Goal: Use online tool/utility: Utilize a website feature to perform a specific function

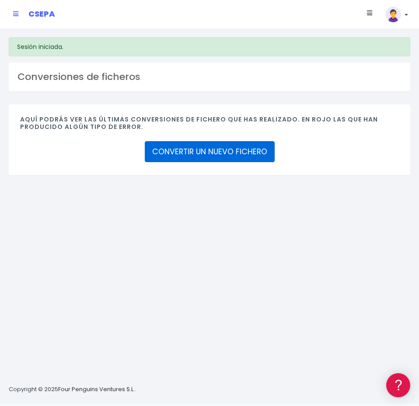
click at [203, 159] on link "CONVERTIR UN NUEVO FICHERO" at bounding box center [210, 151] width 130 height 21
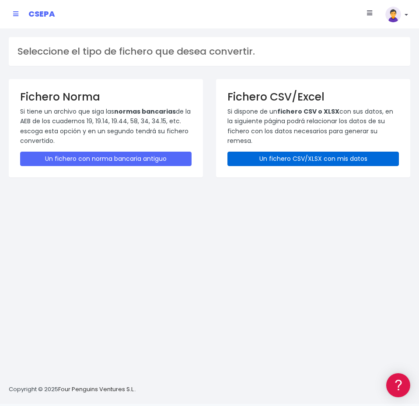
click at [261, 161] on link "Un fichero CSV/XLSX con mis datos" at bounding box center [312, 159] width 171 height 14
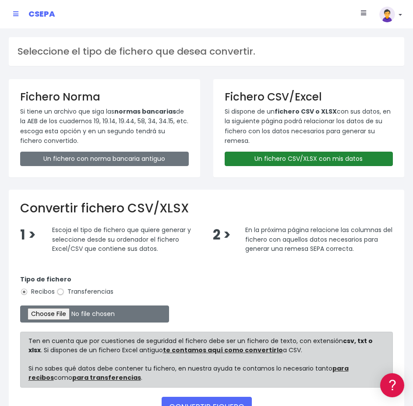
scroll to position [60, 0]
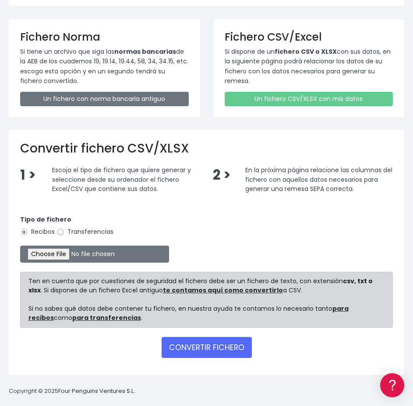
click at [64, 232] on input "Transferencias" at bounding box center [60, 232] width 8 height 8
radio input "true"
type input "C:\fakepath\ANTICIPOS NOMINAS BELGICA.xlsx"
click at [175, 350] on button "CONVERTIR FICHERO" at bounding box center [206, 347] width 90 height 21
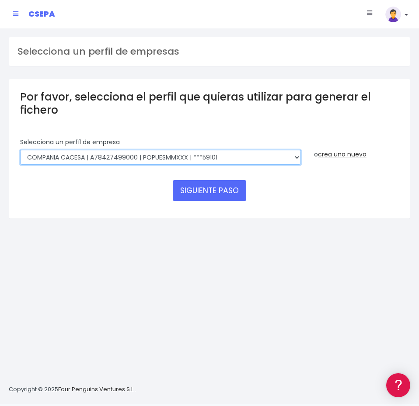
click at [167, 159] on select "AUXILIAR LOGISTICA AEROPORTUARIA SA | A83337733 | POPUESMMXXX | ***63415 COMPAÑ…" at bounding box center [160, 157] width 281 height 15
select select "394"
click at [20, 150] on select "AUXILIAR LOGISTICA AEROPORTUARIA SA | A83337733 | POPUESMMXXX | ***63415 COMPAÑ…" at bounding box center [160, 157] width 281 height 15
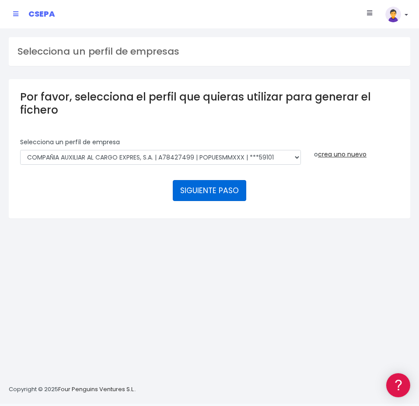
click at [200, 195] on button "SIGUIENTE PASO" at bounding box center [209, 190] width 73 height 21
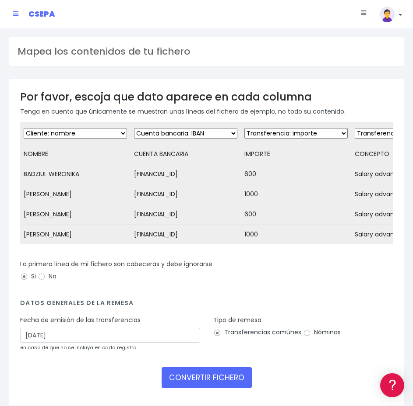
click at [315, 337] on label "Nóminas" at bounding box center [322, 332] width 38 height 9
click at [311, 337] on input "Nóminas" at bounding box center [307, 333] width 8 height 8
radio input "true"
click at [181, 343] on input "29/08/2025" at bounding box center [110, 335] width 180 height 15
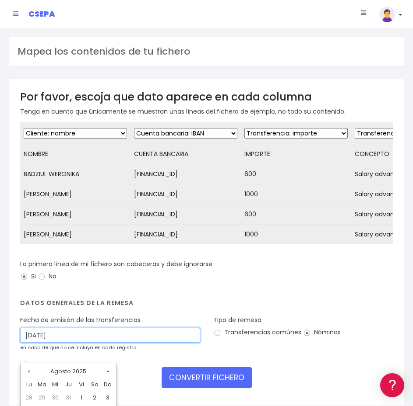
scroll to position [44, 0]
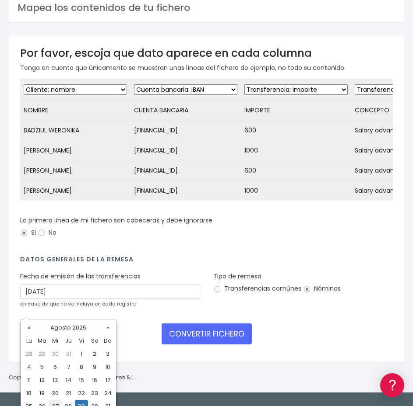
click at [58, 402] on td "27" at bounding box center [55, 406] width 13 height 13
type input "27/08/2025"
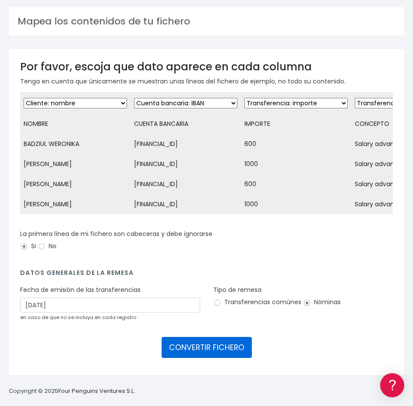
click at [222, 347] on button "CONVERTIR FICHERO" at bounding box center [206, 347] width 90 height 21
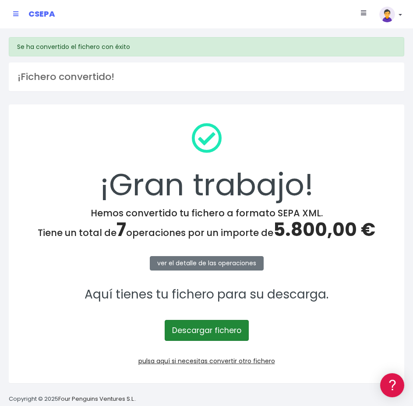
click at [190, 337] on link "Descargar fichero" at bounding box center [206, 330] width 84 height 21
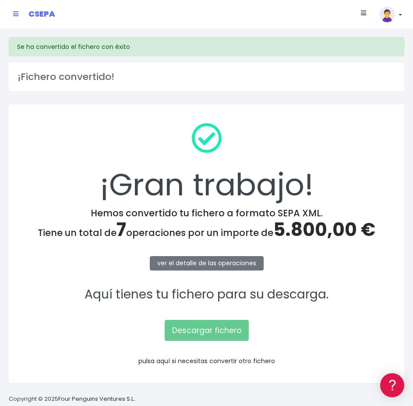
click at [150, 360] on link "pulsa aquí si necesitas convertir otro fichero" at bounding box center [206, 361] width 136 height 9
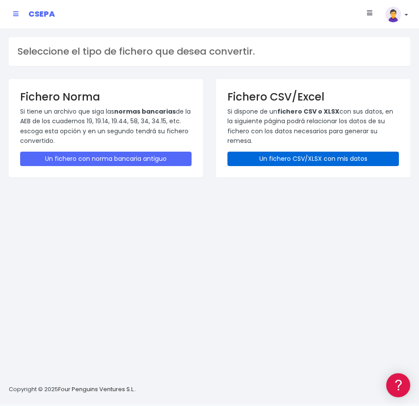
click at [259, 155] on link "Un fichero CSV/XLSX con mis datos" at bounding box center [312, 159] width 171 height 14
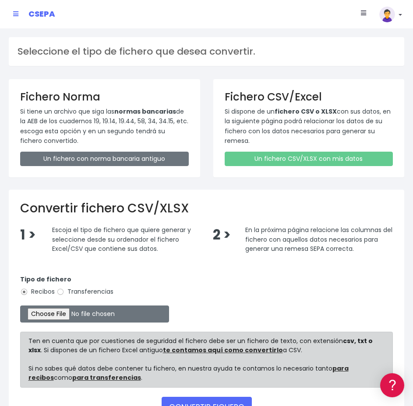
click at [70, 293] on label "Transferencias" at bounding box center [84, 291] width 57 height 9
click at [64, 293] on input "Transferencias" at bounding box center [60, 292] width 8 height 8
radio input "true"
type input "C:\fakepath\NOMINAS HOLANDA.xlsx"
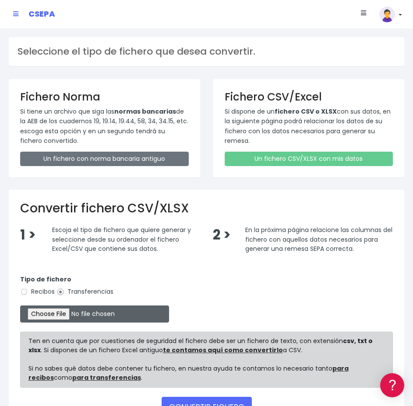
scroll to position [60, 0]
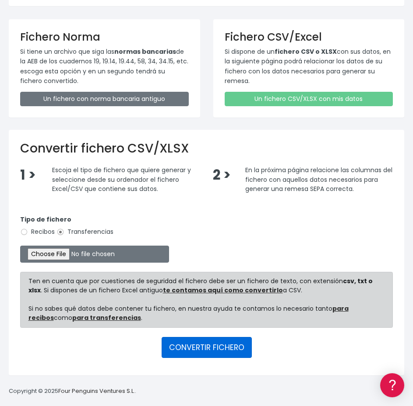
click at [189, 356] on button "CONVERTIR FICHERO" at bounding box center [206, 347] width 90 height 21
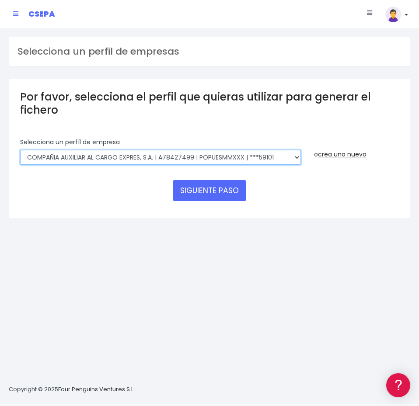
click at [203, 157] on select "AUXILIAR LOGISTICA AEROPORTUARIA SA | A83337733 | POPUESMMXXX | ***63415 COMPAÑ…" at bounding box center [160, 157] width 281 height 15
click at [20, 150] on select "AUXILIAR LOGISTICA AEROPORTUARIA SA | A83337733 | POPUESMMXXX | ***63415 COMPAÑ…" at bounding box center [160, 157] width 281 height 15
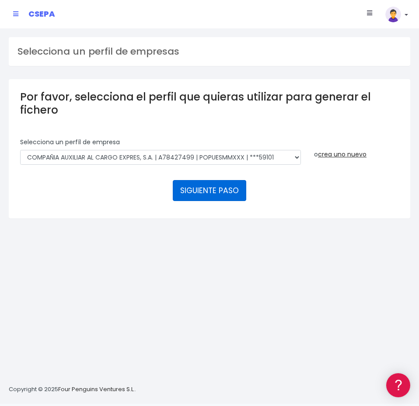
click at [193, 188] on button "SIGUIENTE PASO" at bounding box center [209, 190] width 73 height 21
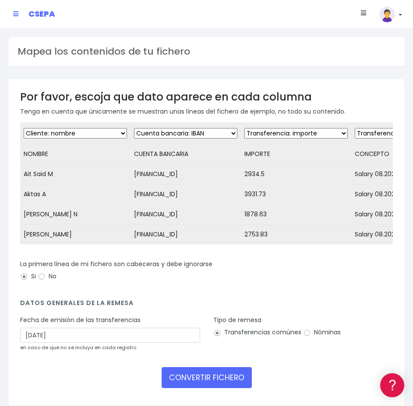
click at [313, 337] on label "Nóminas" at bounding box center [322, 332] width 38 height 9
click at [311, 337] on input "Nóminas" at bounding box center [307, 333] width 8 height 8
radio input "true"
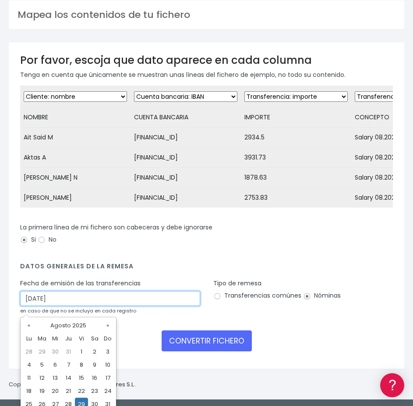
click at [169, 305] on input "29/08/2025" at bounding box center [110, 298] width 180 height 15
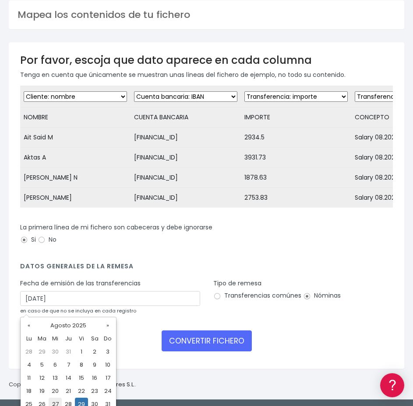
click at [55, 402] on td "27" at bounding box center [55, 404] width 13 height 13
type input "27/08/2025"
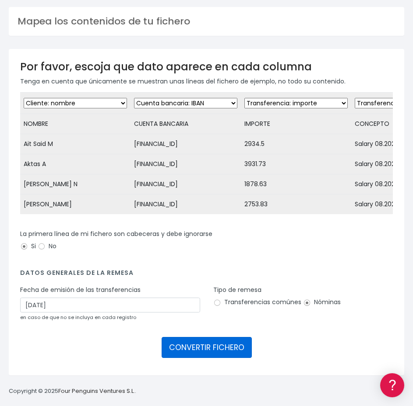
click at [192, 352] on button "CONVERTIR FICHERO" at bounding box center [206, 347] width 90 height 21
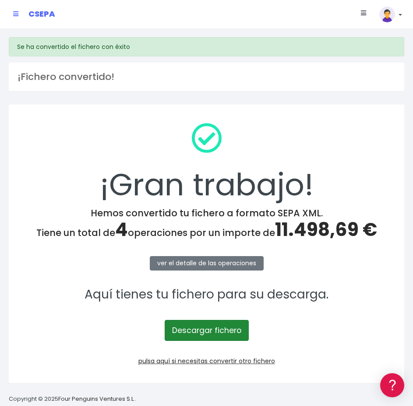
click at [191, 338] on link "Descargar fichero" at bounding box center [206, 330] width 84 height 21
